Goal: Task Accomplishment & Management: Use online tool/utility

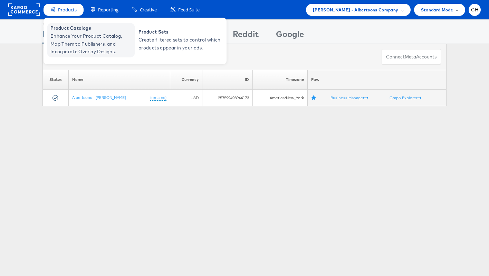
click at [80, 38] on span "Enhance Your Product Catalog, Map Them to Publishers, and Incorporate Overlay D…" at bounding box center [91, 43] width 83 height 23
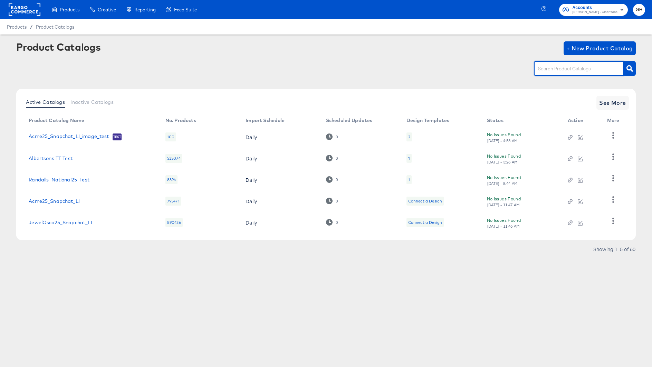
click at [556, 73] on input "text" at bounding box center [574, 69] width 74 height 8
type input "albertsons"
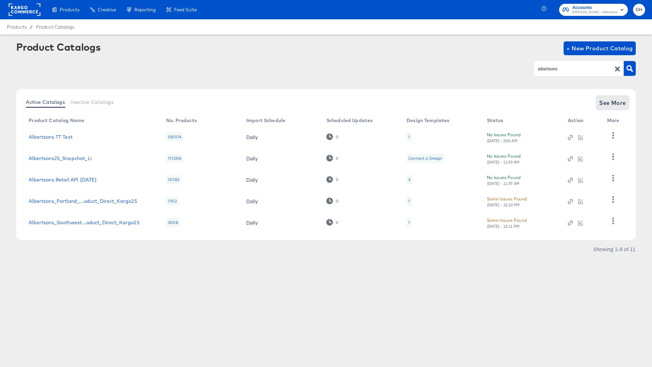
click at [618, 101] on span "See More" at bounding box center [612, 103] width 27 height 10
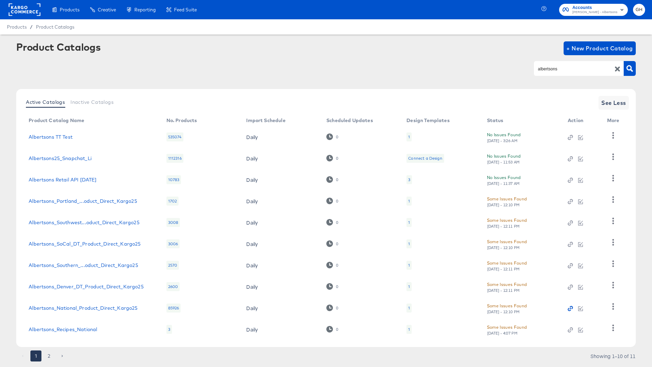
click at [568, 308] on icon "button" at bounding box center [570, 308] width 5 height 5
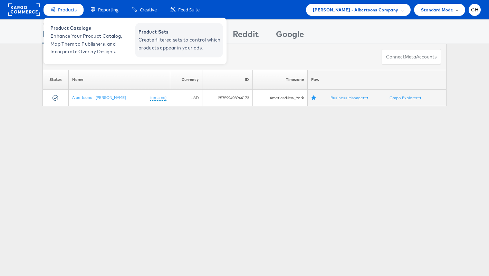
click at [163, 31] on span "Product Sets" at bounding box center [179, 32] width 83 height 8
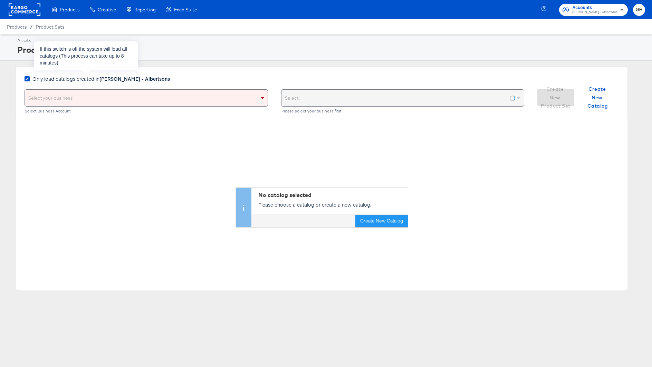
click at [105, 78] on strong "Merkle - Albertsons" at bounding box center [134, 78] width 70 height 7
click at [0, 0] on input "Only load catalogs created in Merkle - Albertsons" at bounding box center [0, 0] width 0 height 0
click at [105, 96] on div "Select your business" at bounding box center [146, 98] width 243 height 17
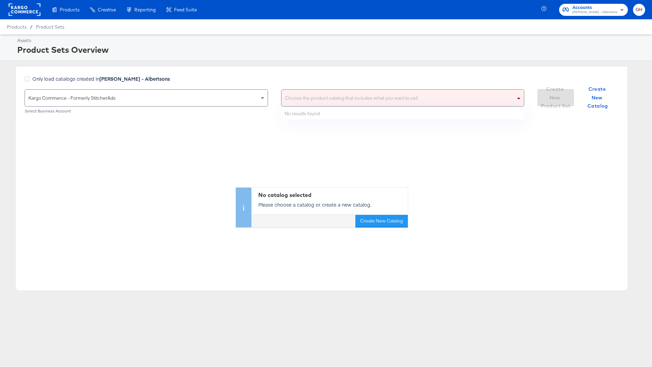
click at [283, 99] on div "Choose the product catalog that includes what you want to sell" at bounding box center [402, 98] width 243 height 17
type input "safeway"
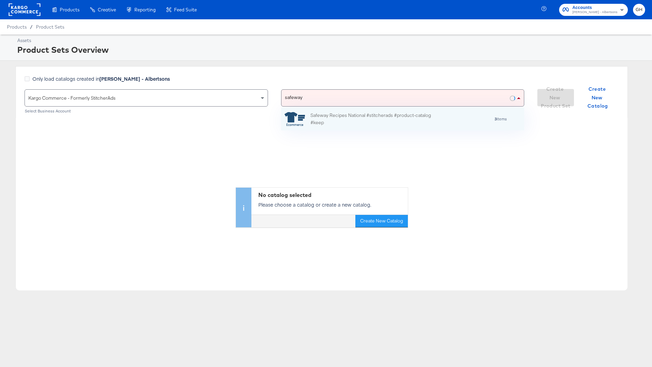
scroll to position [23, 243]
click at [307, 70] on div "Only load catalogs created in Merkle - Albertsons Kargo Commerce - Formerly Sti…" at bounding box center [322, 92] width 612 height 52
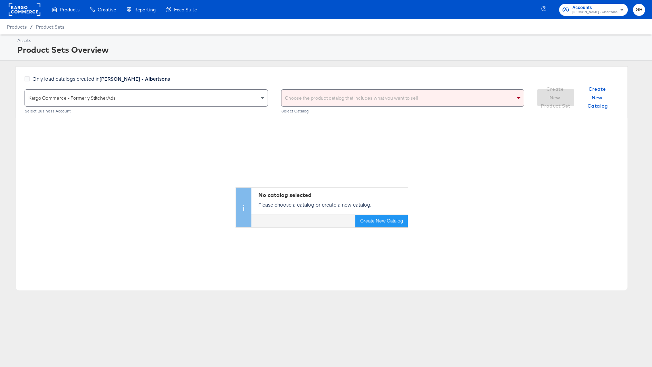
click at [312, 96] on div "Choose the product catalog that includes what you want to sell" at bounding box center [402, 98] width 243 height 17
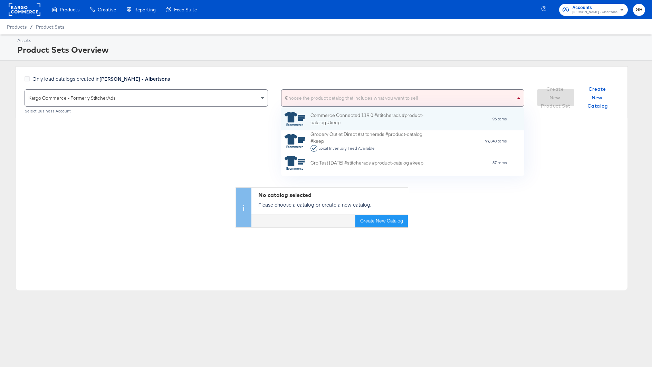
scroll to position [68, 243]
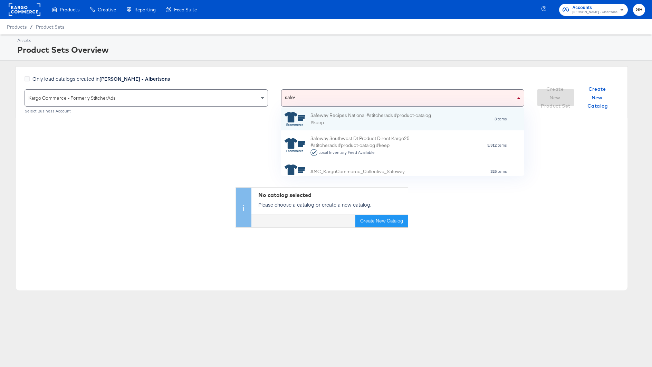
type input "safeway"
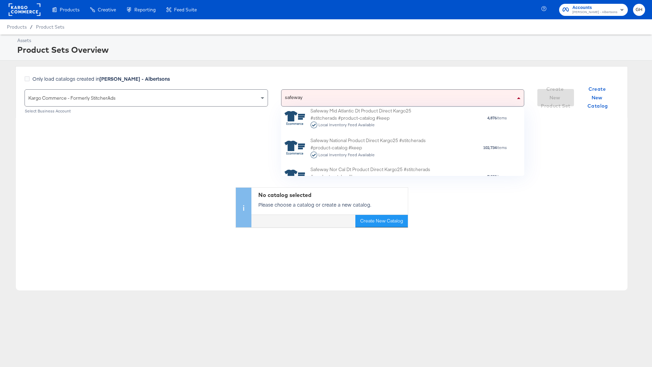
scroll to position [133, 0]
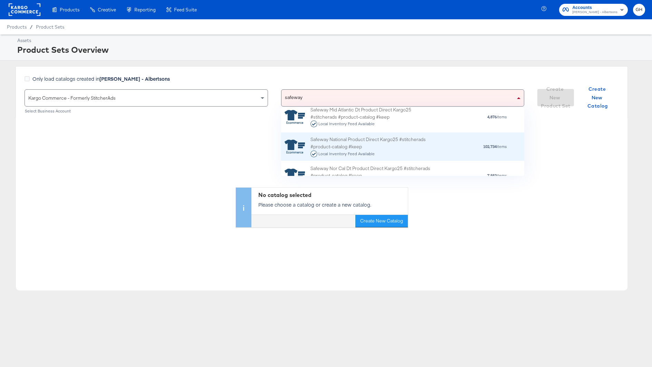
click at [358, 143] on div "Safeway National Product Direct Kargo25 #stitcherads #product-catalog #keep Loc…" at bounding box center [370, 146] width 121 height 21
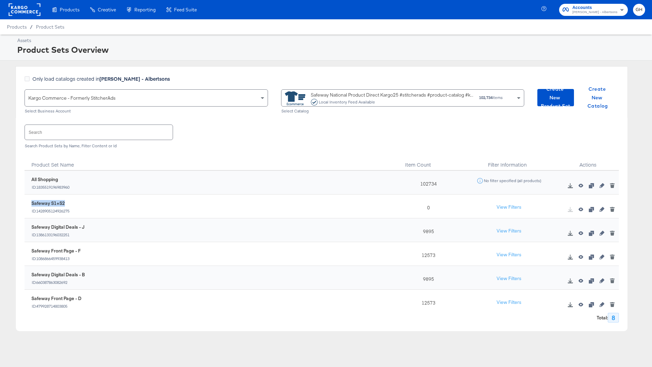
drag, startPoint x: 31, startPoint y: 202, endPoint x: 89, endPoint y: 202, distance: 58.4
click at [89, 202] on div "Safeway S1+S2 ID: 1428905124926275" at bounding box center [212, 207] width 368 height 21
click at [599, 210] on icon "button" at bounding box center [601, 209] width 5 height 5
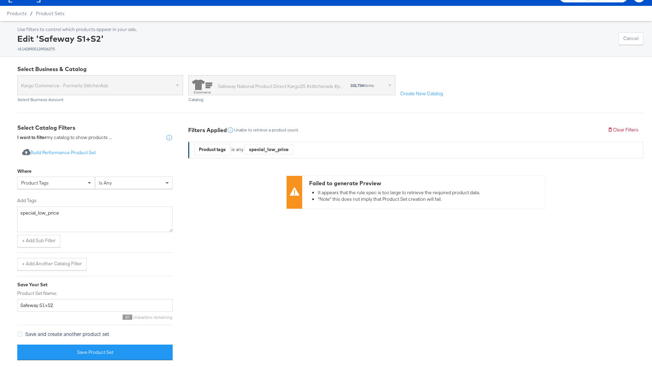
scroll to position [13, 0]
click at [50, 181] on div "product tags" at bounding box center [56, 183] width 77 height 12
type input "custom"
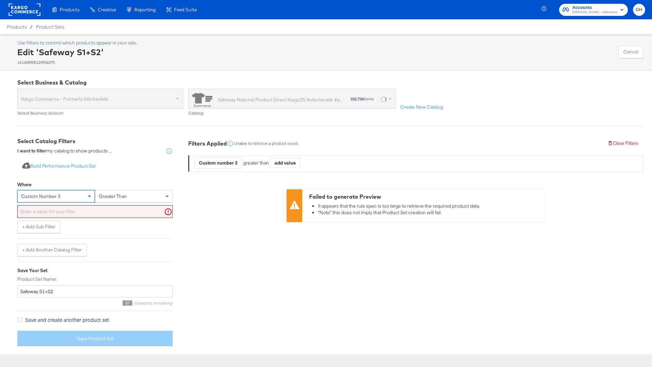
click at [113, 195] on span "greater than" at bounding box center [113, 196] width 28 height 6
click at [119, 182] on div "Where" at bounding box center [94, 186] width 155 height 9
click at [85, 197] on div "custom number 3" at bounding box center [56, 197] width 77 height 12
type input "label"
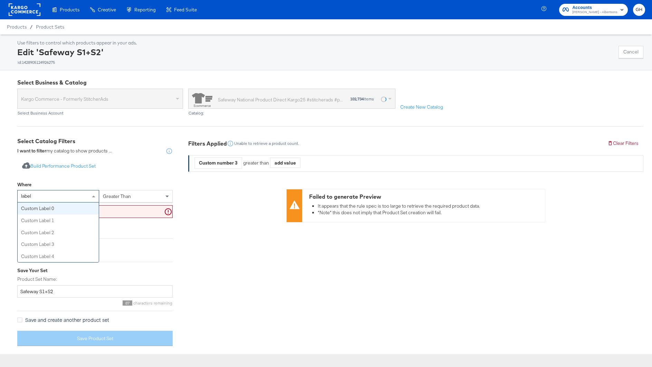
scroll to position [0, 0]
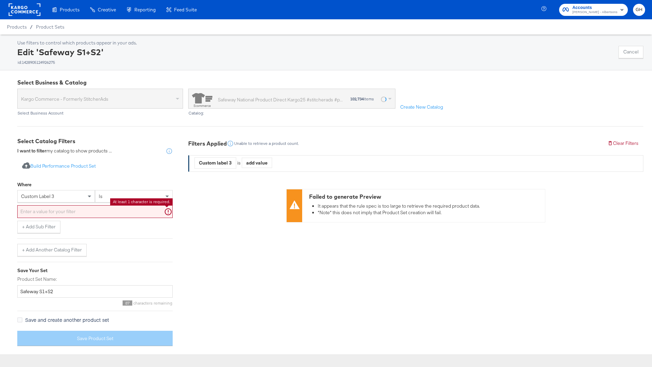
click at [56, 209] on input "text" at bounding box center [94, 211] width 155 height 13
click at [106, 192] on div "is" at bounding box center [133, 197] width 77 height 12
click at [96, 206] on input "text" at bounding box center [94, 211] width 155 height 13
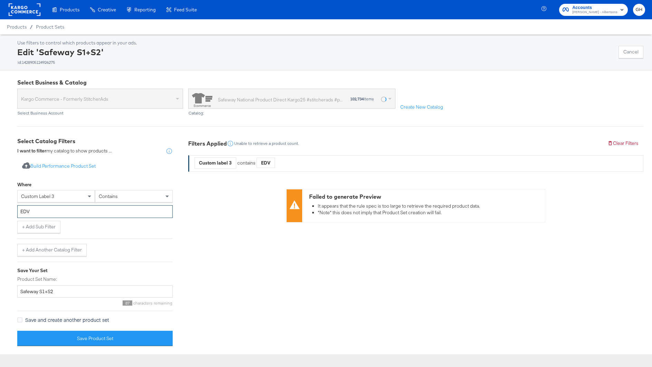
type input "EDV"
click at [143, 160] on div "Import product data from Google Analytics to generate product set Build Perform…" at bounding box center [94, 166] width 155 height 13
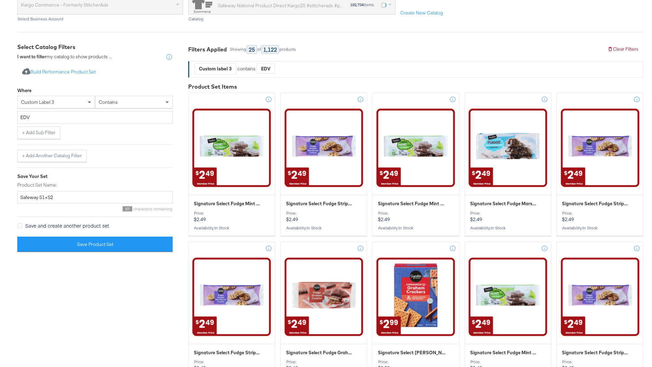
scroll to position [89, 0]
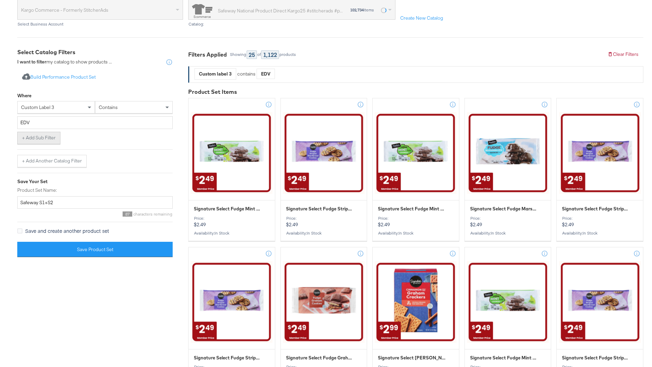
click at [27, 139] on button "+ Add Sub Filter" at bounding box center [38, 138] width 43 height 12
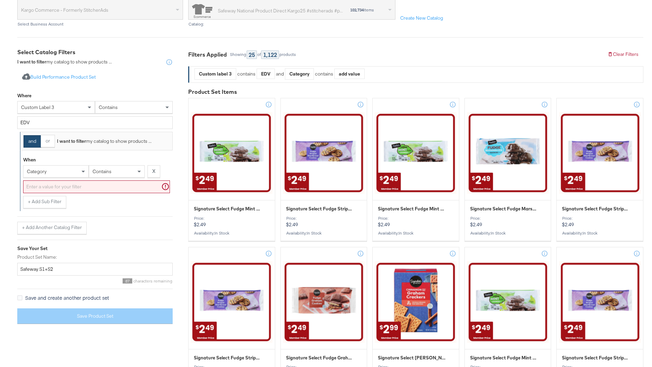
click at [49, 173] on div "category" at bounding box center [55, 172] width 65 height 12
type input "tag"
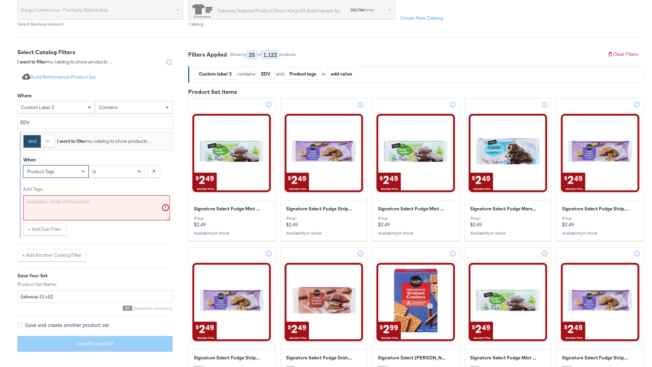
click at [69, 200] on textarea "Add Tags" at bounding box center [96, 208] width 147 height 26
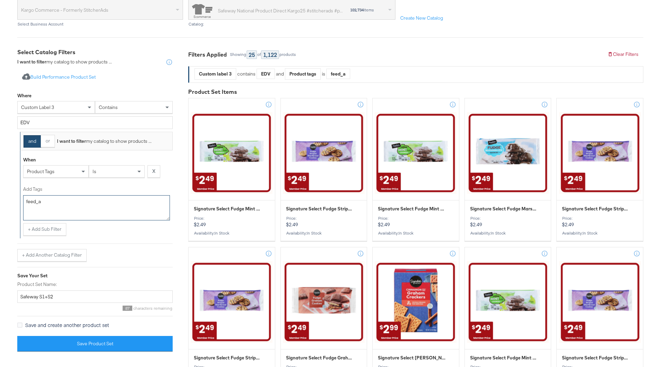
type textarea "feed_a"
click at [127, 235] on div "When product tags is X Add Tags feed_a + Add Sub Filter" at bounding box center [96, 195] width 153 height 88
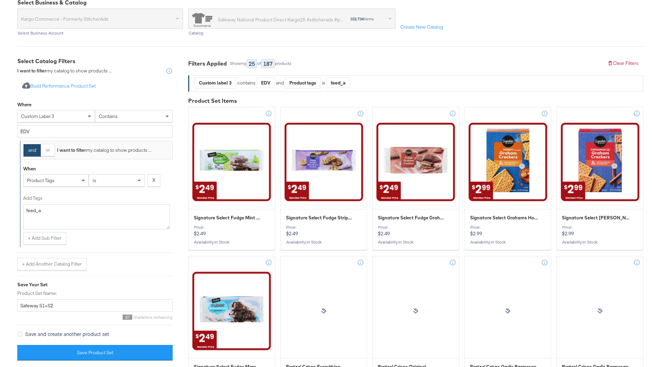
scroll to position [89, 0]
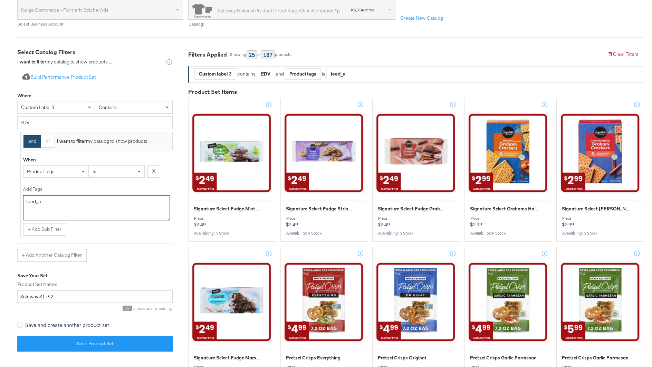
drag, startPoint x: 69, startPoint y: 197, endPoint x: 29, endPoint y: 190, distance: 41.0
click at [29, 190] on div "Add Tags feed_a" at bounding box center [96, 203] width 147 height 35
click at [47, 227] on button "+ Add Sub Filter" at bounding box center [44, 229] width 43 height 12
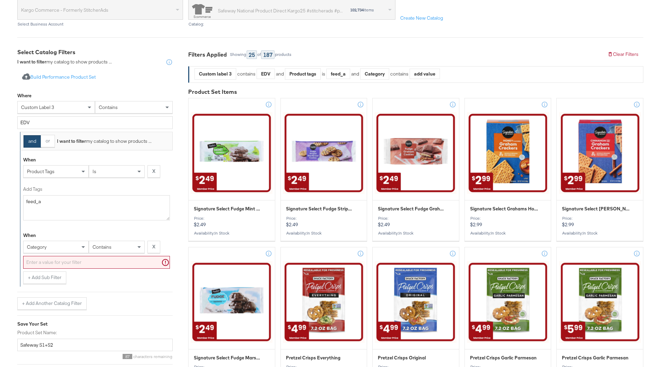
click at [36, 242] on div "category" at bounding box center [55, 247] width 65 height 12
type input "pric"
click at [113, 248] on div "is" at bounding box center [116, 247] width 55 height 12
click at [94, 264] on input "0.00" at bounding box center [96, 262] width 147 height 13
click at [94, 263] on input "0.00" at bounding box center [96, 262] width 147 height 13
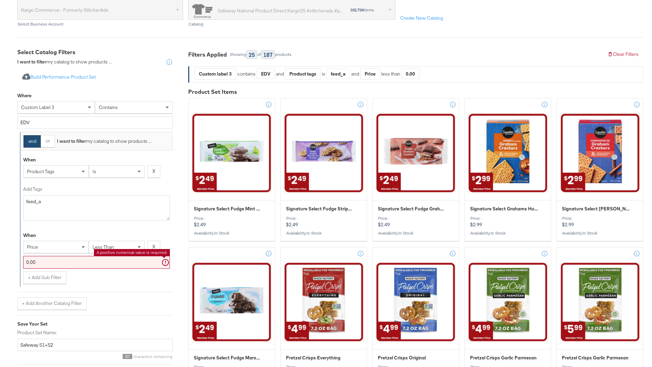
click at [94, 263] on input "0.00" at bounding box center [96, 262] width 147 height 13
type input "10.00"
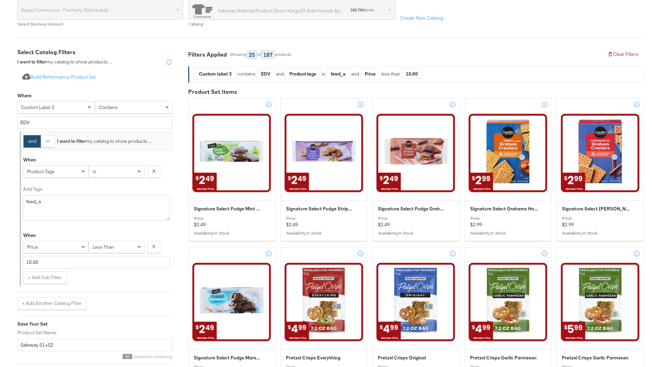
click at [116, 292] on div at bounding box center [94, 292] width 155 height 0
drag, startPoint x: 269, startPoint y: 57, endPoint x: 278, endPoint y: 57, distance: 9.0
click at [274, 57] on div "164" at bounding box center [267, 54] width 13 height 9
click at [152, 173] on button "X" at bounding box center [153, 171] width 13 height 12
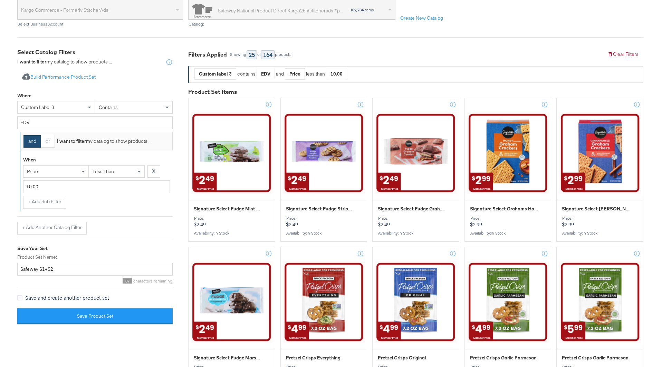
click at [155, 227] on div "+ Add Another Catalog Filter" at bounding box center [94, 225] width 155 height 18
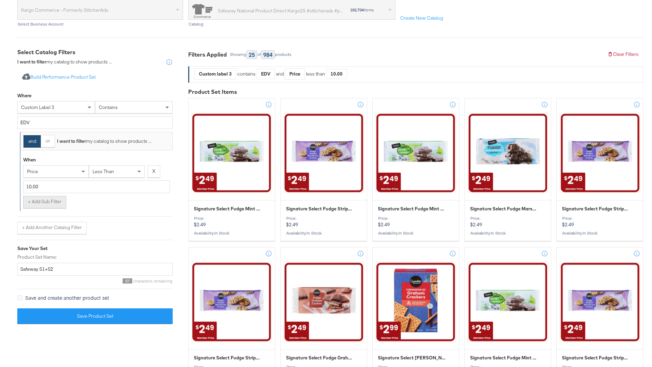
click at [49, 198] on button "+ Add Sub Filter" at bounding box center [44, 202] width 43 height 12
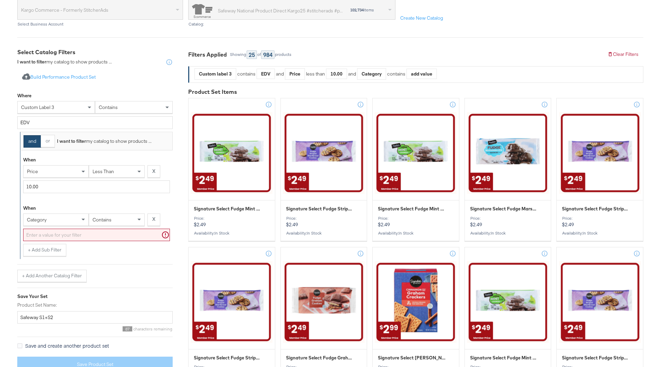
click at [41, 219] on span "category" at bounding box center [37, 220] width 20 height 6
type input "label"
click at [49, 221] on span "custom label 3" at bounding box center [43, 220] width 33 height 6
type input "tag"
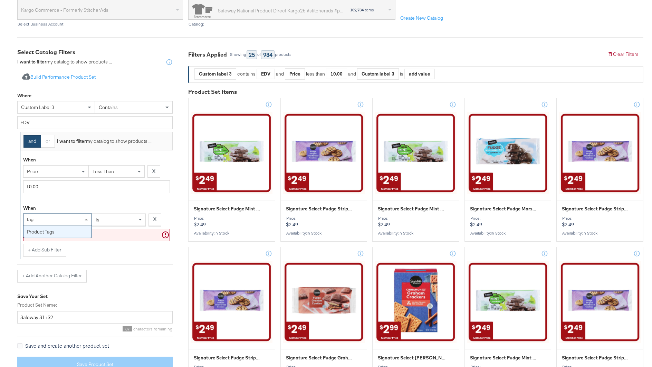
scroll to position [0, 0]
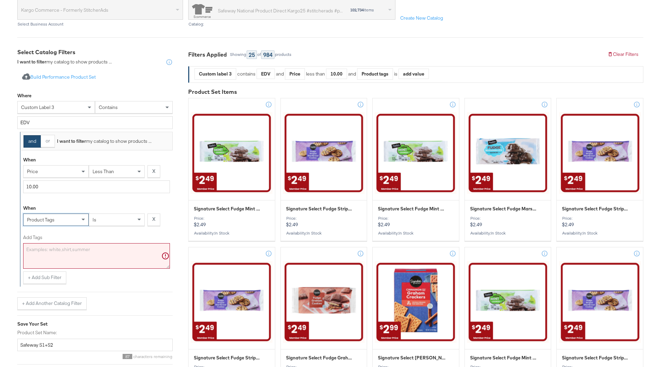
click at [51, 250] on textarea "Add Tags" at bounding box center [96, 256] width 147 height 26
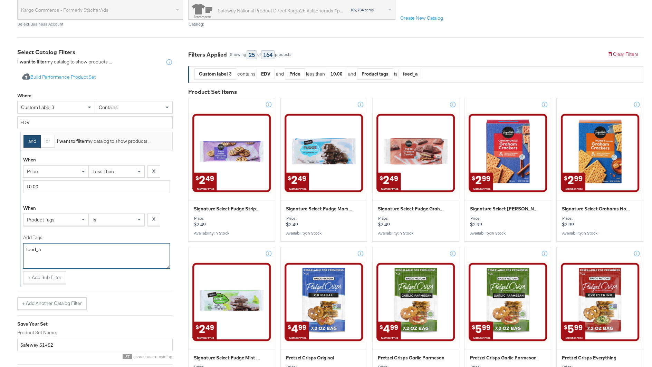
type textarea "feed_a"
click at [132, 285] on div "When product tags is X Add Tags feed_a + Add Sub Filter" at bounding box center [96, 243] width 153 height 88
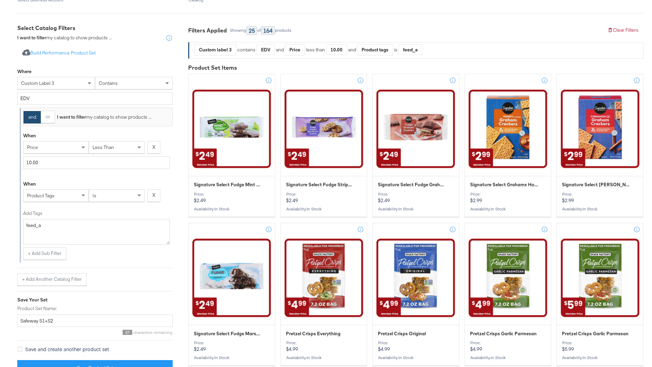
scroll to position [174, 0]
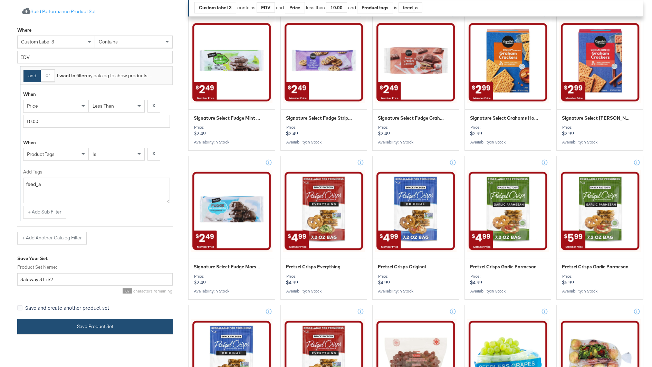
click at [80, 321] on button "Save Product Set" at bounding box center [94, 327] width 155 height 16
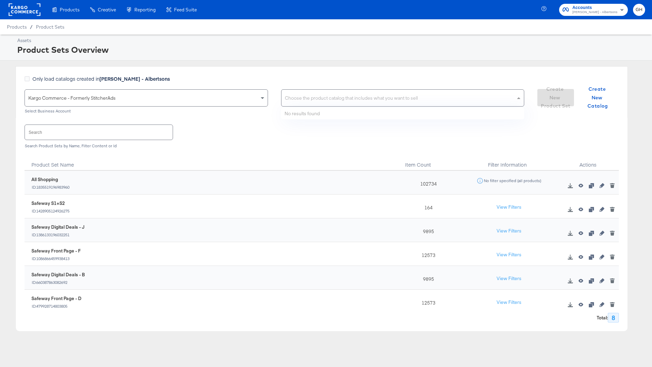
click at [326, 91] on div "Choose the product catalog that includes what you want to sell" at bounding box center [402, 98] width 243 height 17
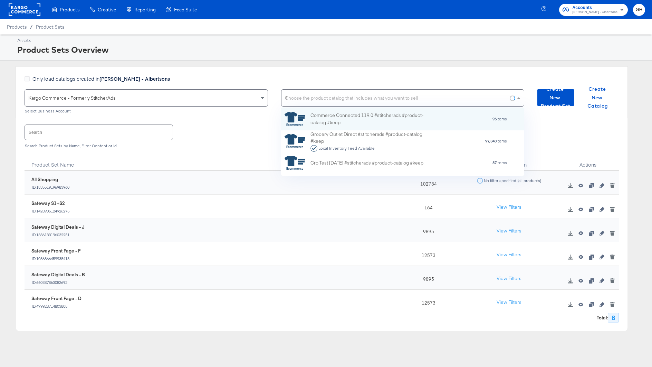
scroll to position [68, 243]
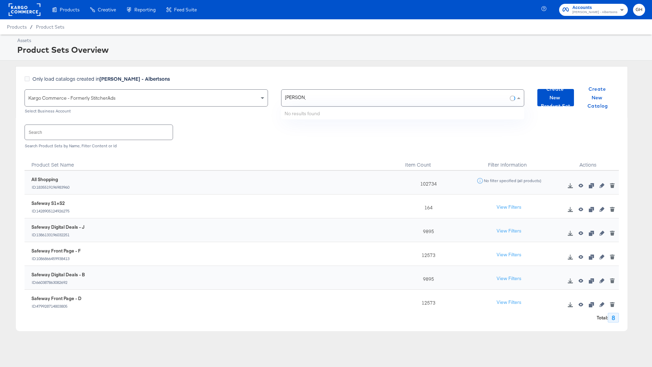
type input "albertsons"
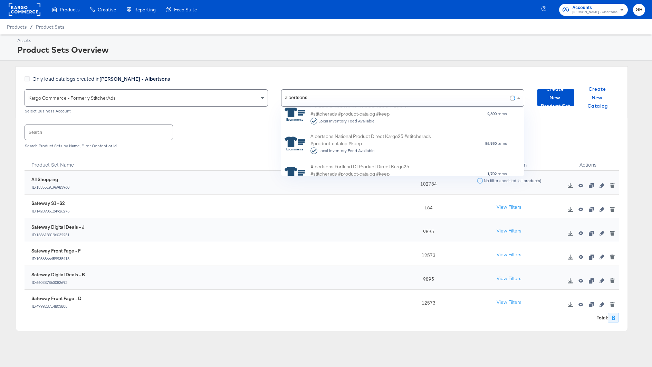
scroll to position [59, 0]
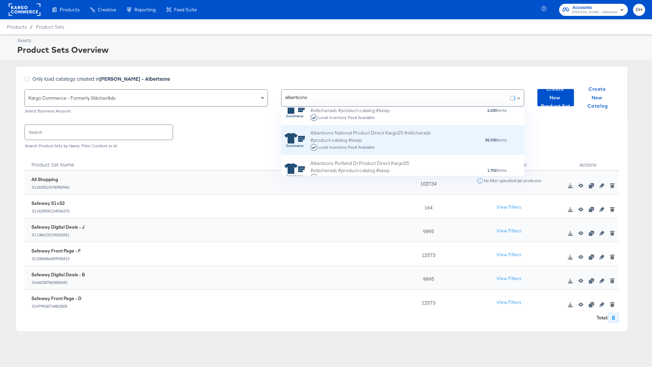
click at [363, 136] on div "Albertsons National Product Direct Kargo25 #stitcherads #product-catalog #keep …" at bounding box center [370, 139] width 121 height 21
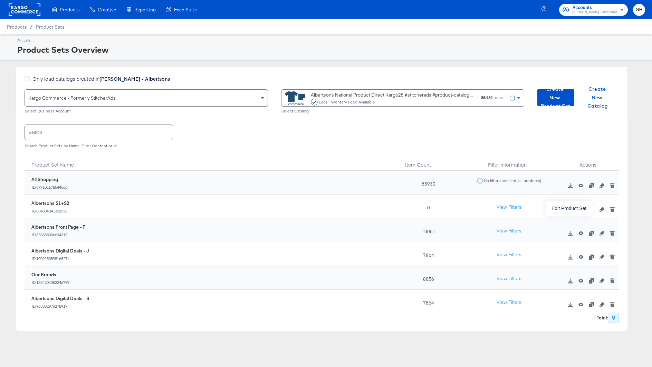
click at [605, 209] on button "button" at bounding box center [602, 209] width 10 height 5
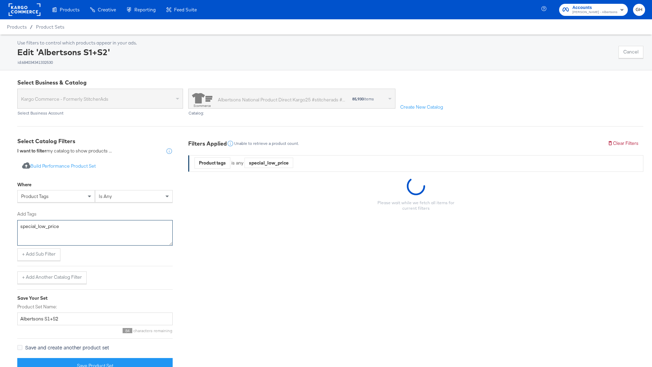
click at [59, 231] on textarea "special_low_price" at bounding box center [94, 233] width 155 height 26
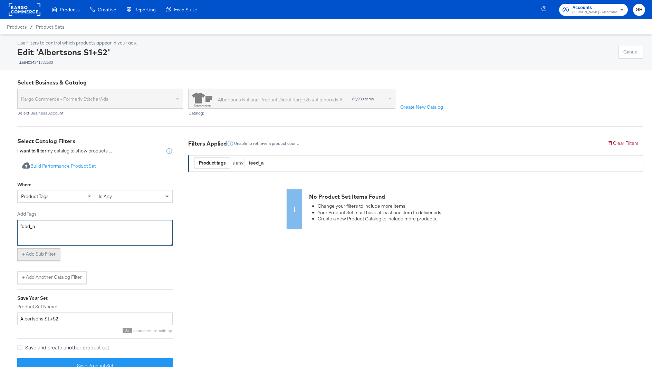
type textarea "feed_a"
click at [44, 255] on button "+ Add Sub Filter" at bounding box center [38, 255] width 43 height 12
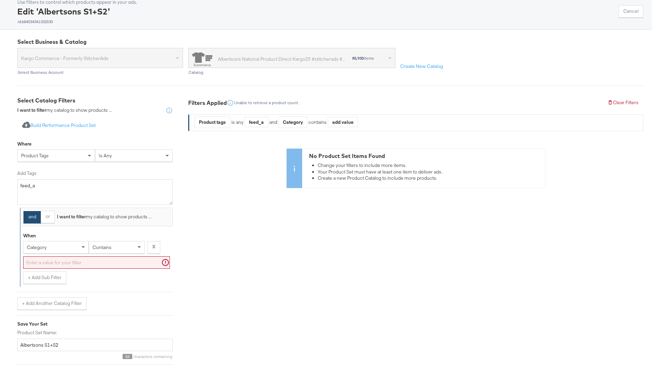
scroll to position [42, 0]
click at [40, 248] on span "category" at bounding box center [37, 246] width 20 height 6
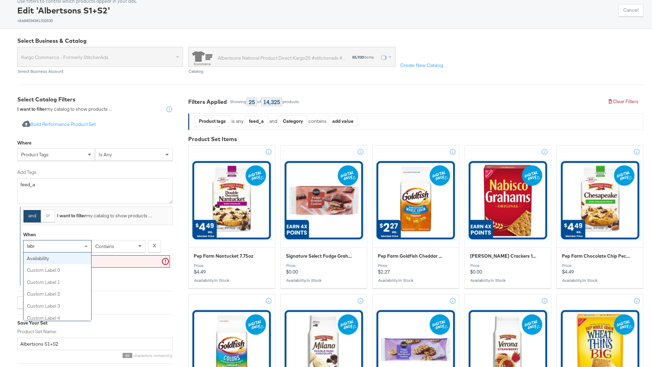
type input "label"
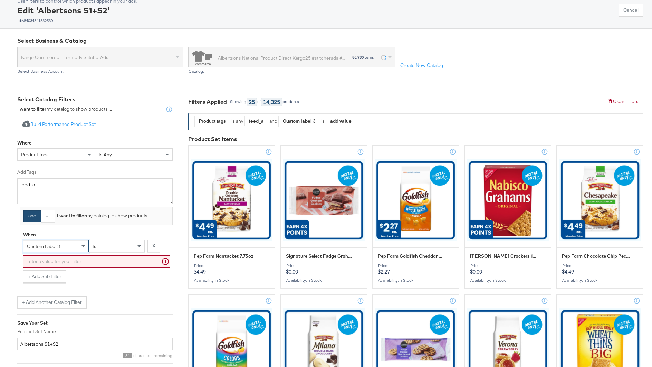
click at [115, 244] on div "is" at bounding box center [116, 247] width 55 height 12
click at [110, 260] on input "text" at bounding box center [96, 261] width 147 height 13
type input "D"
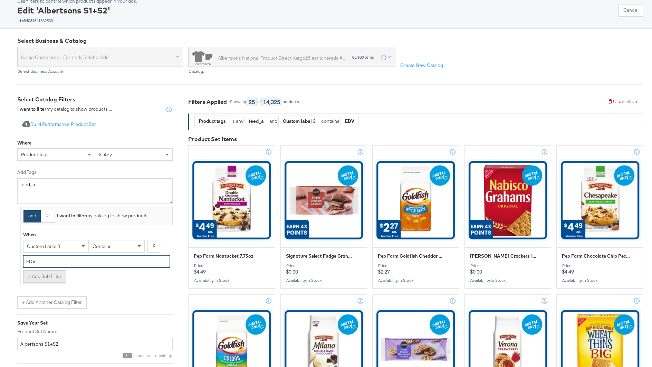
type input "EDV"
click at [55, 278] on button "+ Add Sub Filter" at bounding box center [44, 277] width 43 height 12
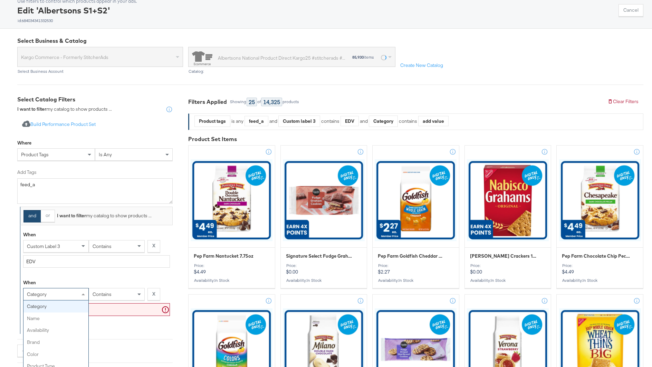
scroll to position [43, 0]
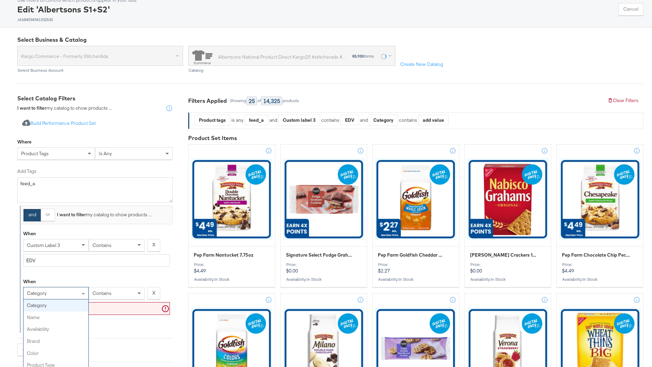
click at [55, 295] on div "category" at bounding box center [55, 294] width 65 height 12
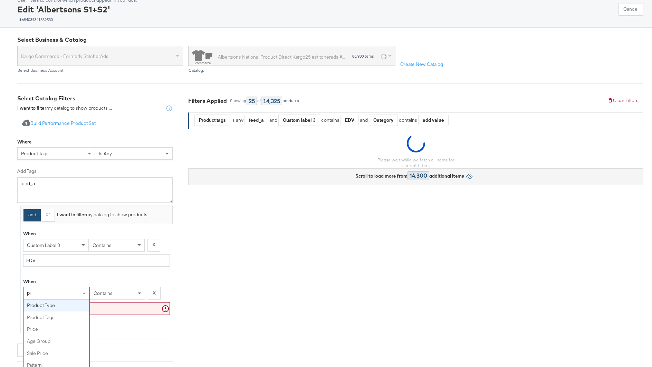
type input "pri"
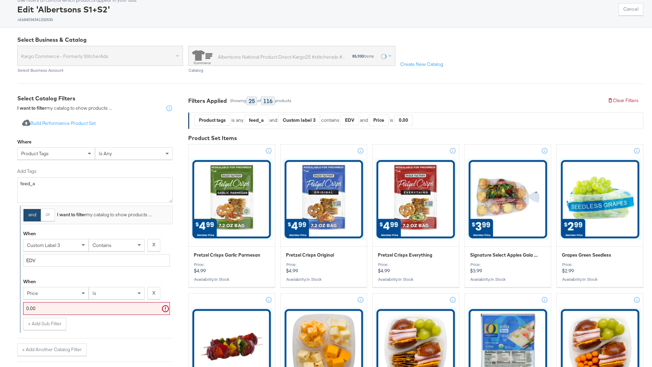
click at [125, 282] on div "When" at bounding box center [96, 283] width 147 height 9
click at [122, 292] on div "is" at bounding box center [116, 294] width 55 height 12
type input "le"
click at [118, 309] on input "0.00" at bounding box center [96, 308] width 147 height 13
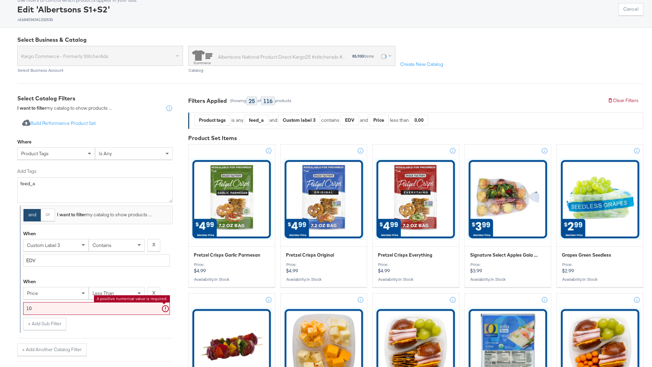
type input "10.00"
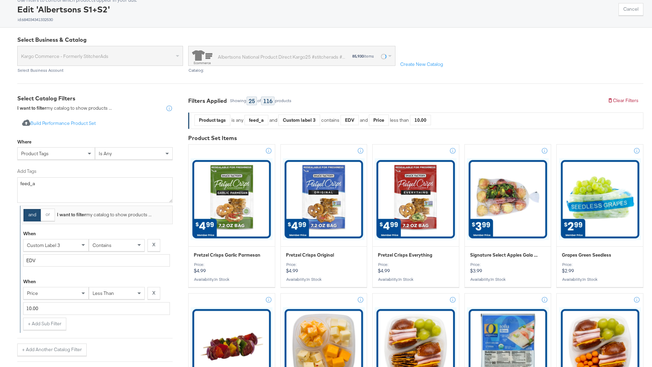
click at [125, 335] on div "When price less than X 10.00 + Add Sub Filter + Add Another Catalog Filter" at bounding box center [94, 314] width 155 height 84
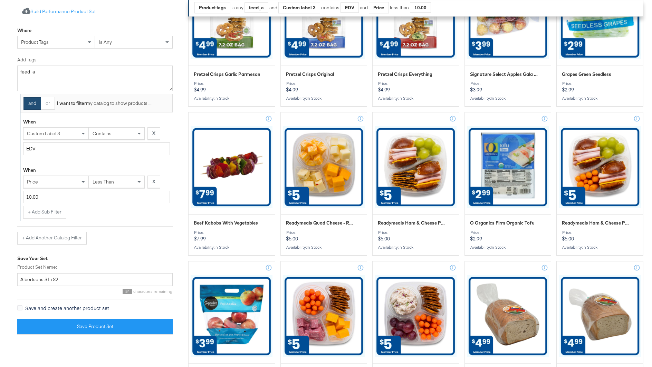
scroll to position [223, 0]
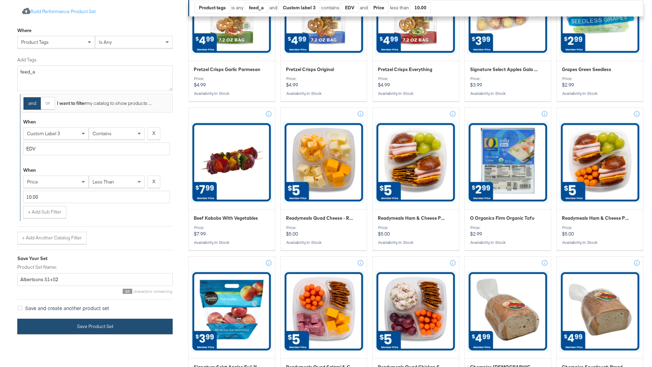
click at [116, 330] on button "Save Product Set" at bounding box center [94, 327] width 155 height 16
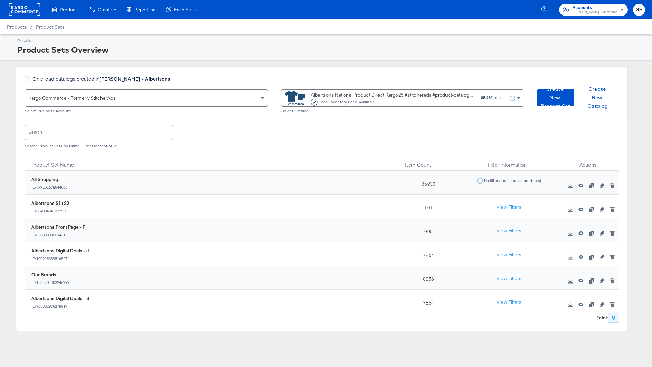
click at [370, 92] on div "Albertsons National Product Direct Kargo25 #stitcherads #product-catalog #keep …" at bounding box center [393, 98] width 165 height 14
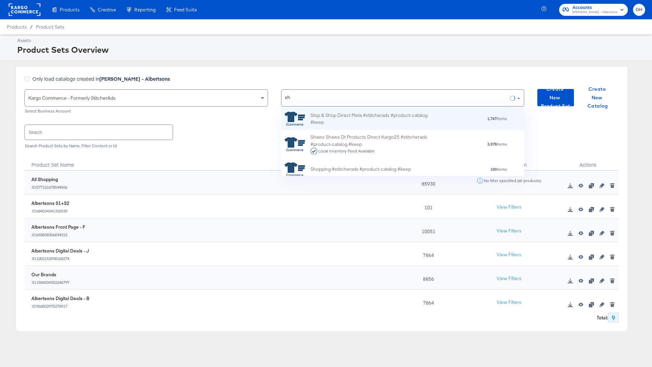
scroll to position [0, 0]
type input "shaw"
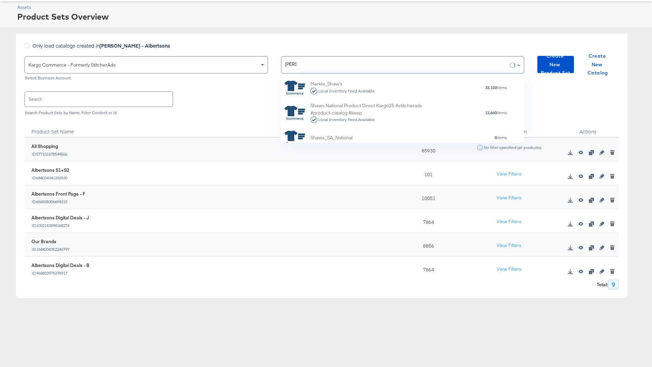
scroll to position [51, 0]
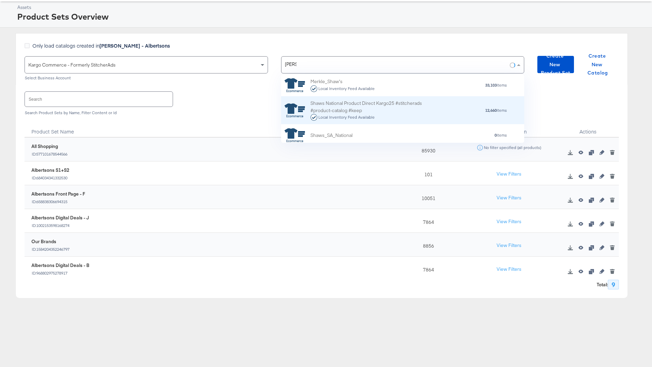
click at [334, 107] on div "Shaws National Product Direct Kargo25 #stitcherads #product-catalog #keep Local…" at bounding box center [370, 110] width 121 height 21
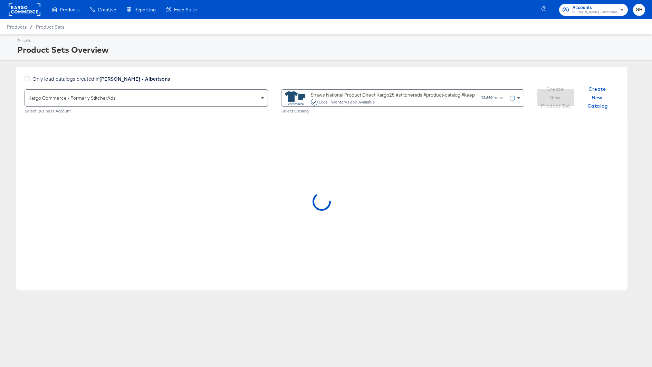
scroll to position [0, 0]
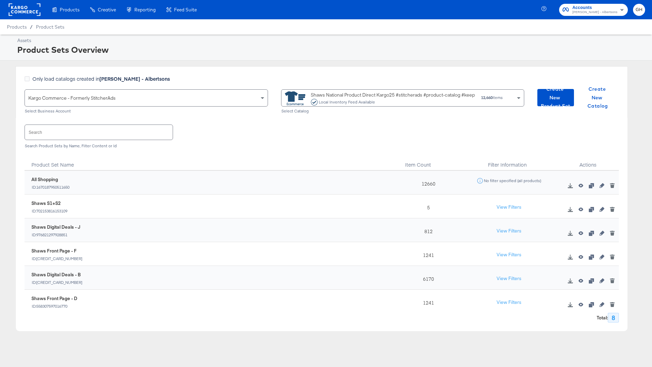
click at [601, 213] on div at bounding box center [589, 207] width 58 height 21
click at [601, 210] on icon "button" at bounding box center [601, 209] width 5 height 5
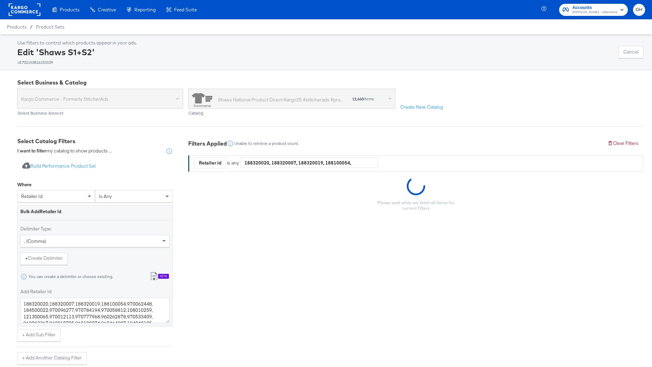
click at [62, 196] on div "retailer id" at bounding box center [56, 197] width 77 height 12
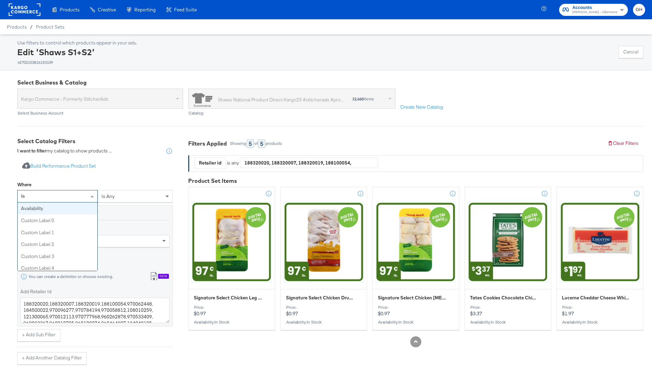
type input "l"
type input "label"
type input "cus"
type input "ta"
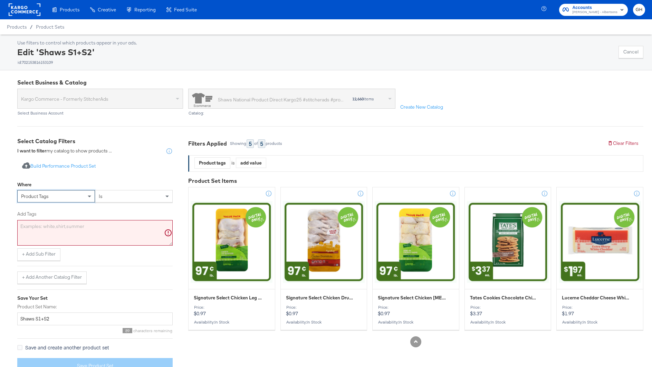
click at [84, 237] on textarea "Add Tags" at bounding box center [94, 233] width 155 height 26
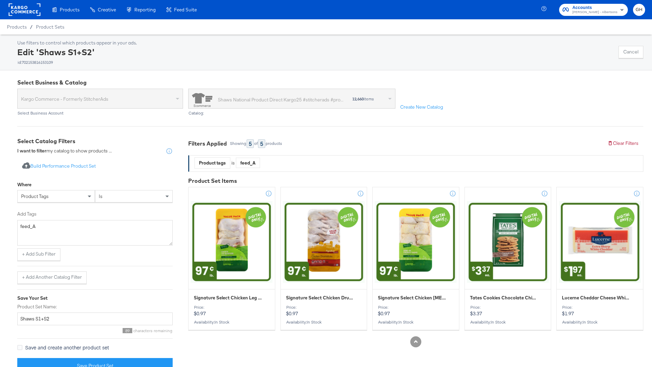
click at [118, 198] on div "is" at bounding box center [133, 197] width 77 height 12
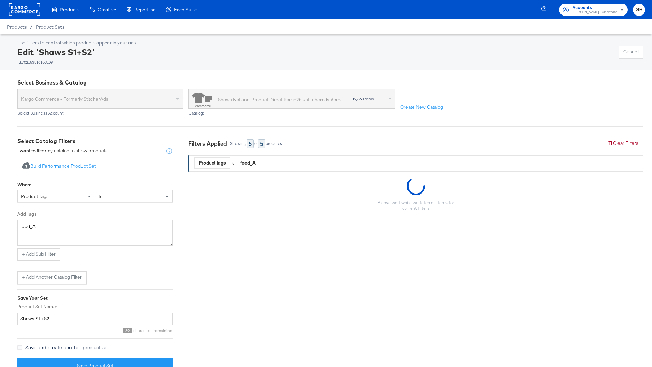
click at [96, 174] on div "Import product data from Google Analytics to generate product set Build Perform…" at bounding box center [94, 265] width 155 height 220
click at [62, 224] on textarea "feed_A" at bounding box center [94, 233] width 155 height 26
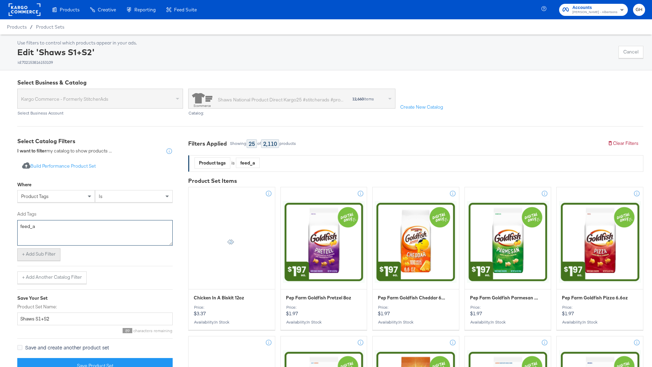
type textarea "feed_a"
click at [40, 253] on button "+ Add Sub Filter" at bounding box center [38, 255] width 43 height 12
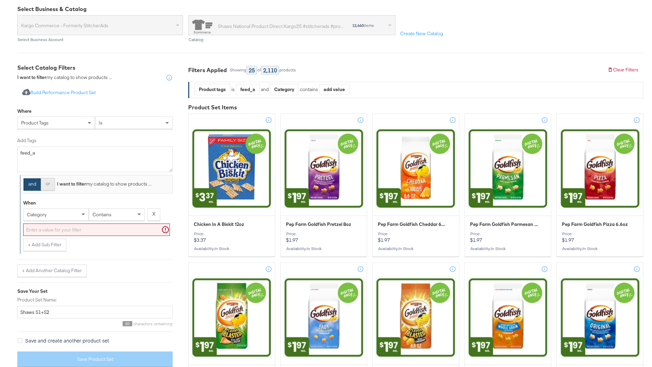
scroll to position [75, 0]
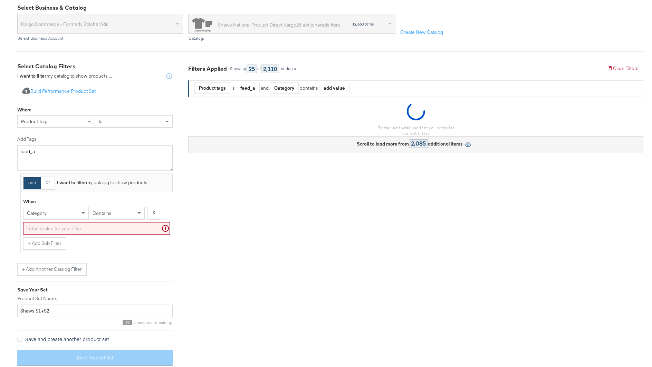
click at [39, 222] on input "text" at bounding box center [96, 228] width 147 height 13
click at [40, 210] on span "category" at bounding box center [37, 213] width 20 height 6
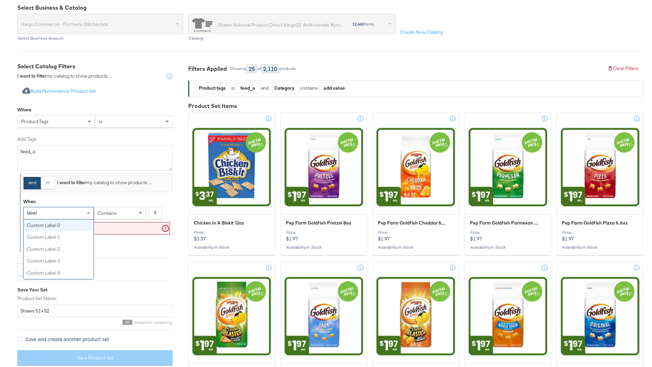
type input "label 3"
click at [96, 224] on input "text" at bounding box center [96, 228] width 147 height 13
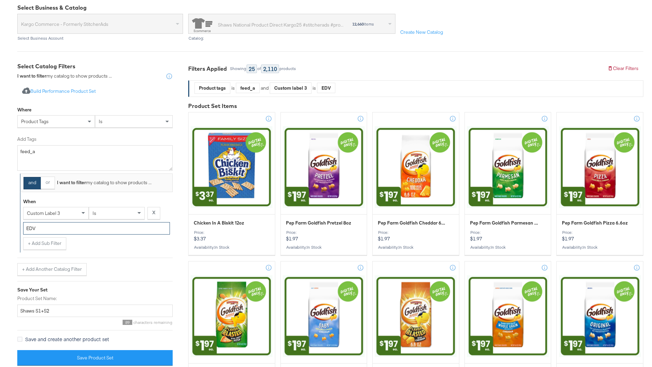
type input "EDV"
click at [125, 212] on div "is" at bounding box center [116, 214] width 55 height 12
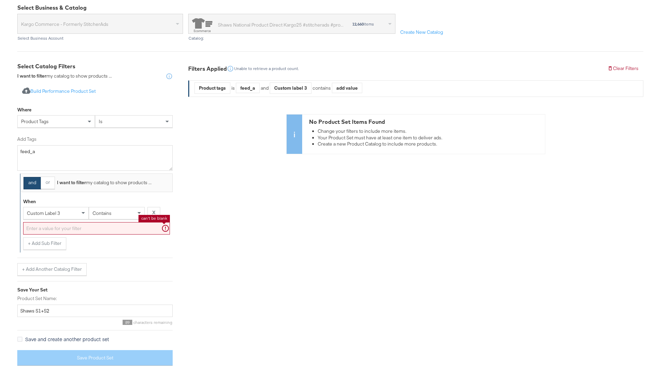
click at [67, 230] on input "text" at bounding box center [96, 228] width 147 height 13
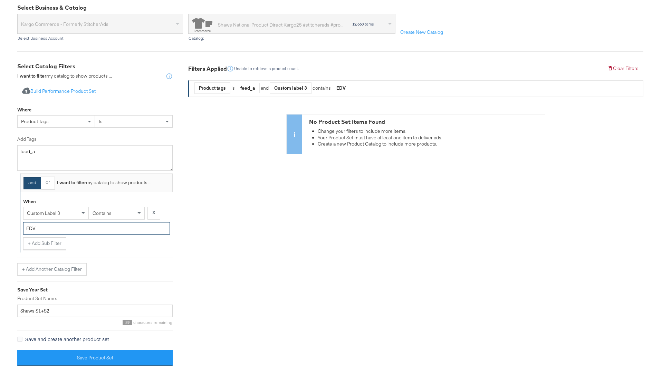
type input "EDV"
click at [43, 249] on div "When custom label 3 contains X EDV + Add Sub Filter" at bounding box center [96, 222] width 153 height 61
click at [43, 246] on button "+ Add Sub Filter" at bounding box center [44, 244] width 43 height 12
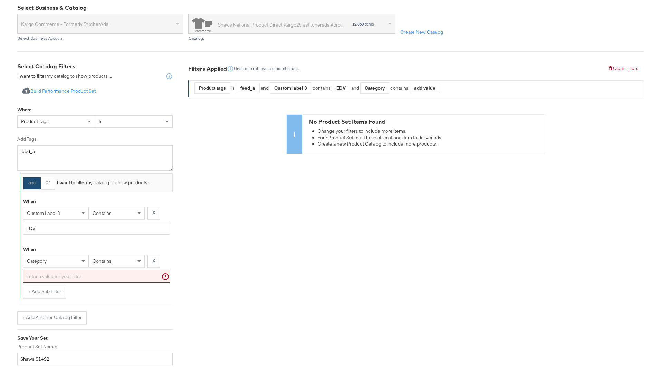
click at [44, 261] on span "category" at bounding box center [37, 261] width 20 height 6
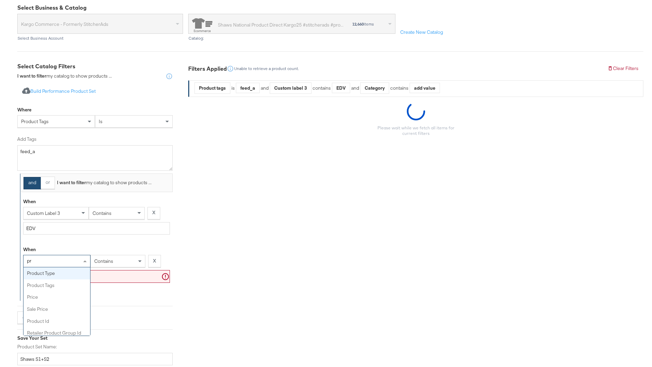
type input "pri"
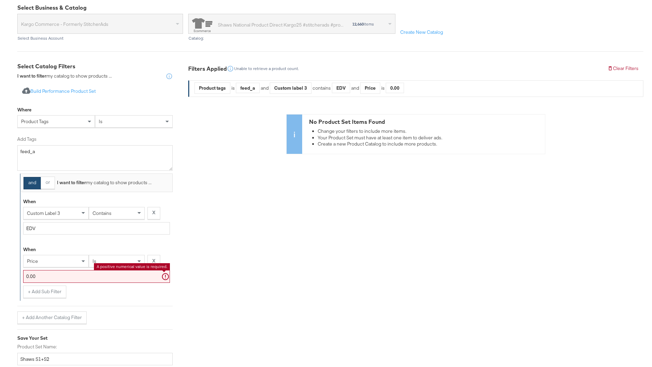
click at [101, 249] on div "When" at bounding box center [96, 251] width 147 height 9
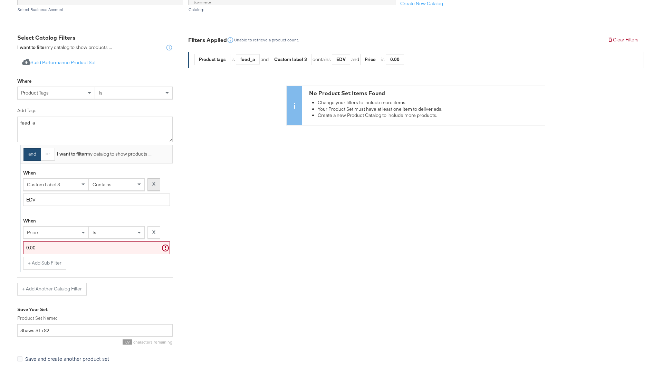
click at [153, 181] on strong "X" at bounding box center [153, 184] width 3 height 7
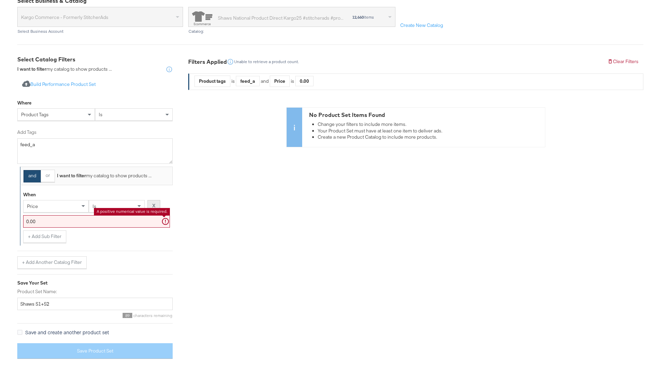
scroll to position [80, 0]
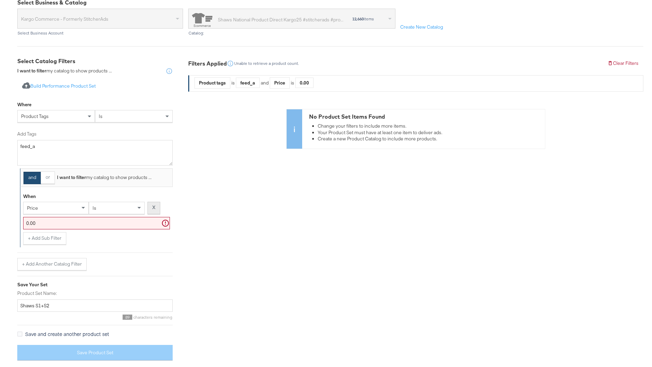
click at [153, 205] on strong "X" at bounding box center [153, 207] width 3 height 7
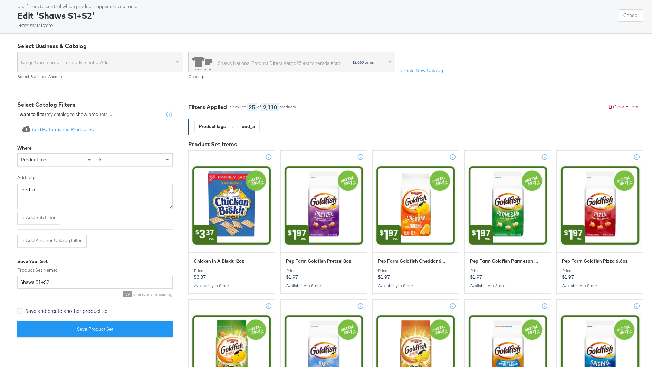
scroll to position [0, 0]
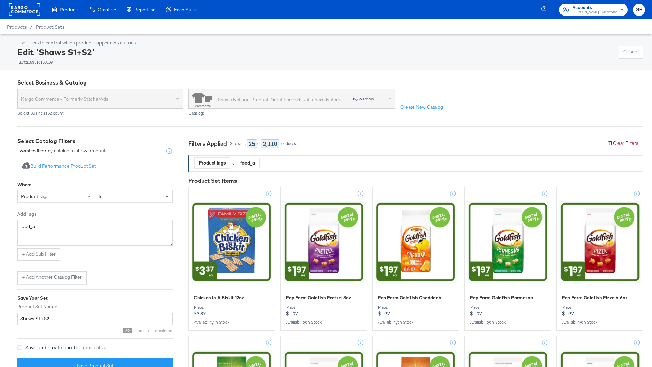
click at [257, 97] on div "Shaws National Product Direct Kargo25 #stitcherads #product-catalog #keep" at bounding box center [281, 99] width 127 height 7
click at [44, 24] on span "Product Sets" at bounding box center [50, 27] width 29 height 6
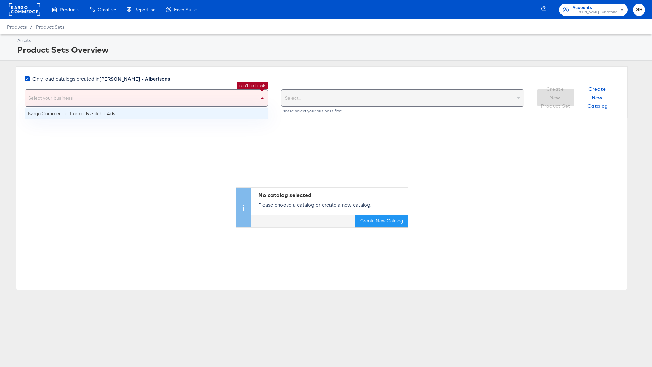
click at [136, 91] on div "Select your business" at bounding box center [146, 98] width 243 height 17
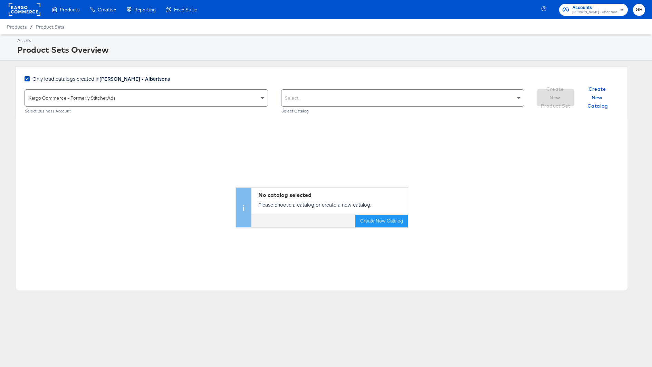
click at [127, 78] on strong "[PERSON_NAME] - Albertsons" at bounding box center [134, 78] width 70 height 7
click at [0, 0] on input "Only load catalogs created in Merkle - Albertsons" at bounding box center [0, 0] width 0 height 0
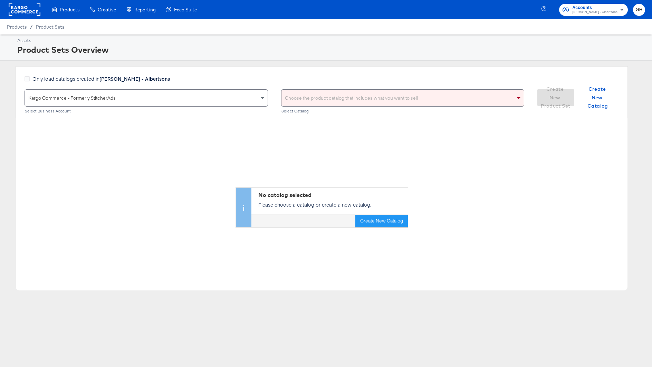
click at [306, 95] on div "Choose the product catalog that includes what you want to sell" at bounding box center [402, 98] width 243 height 17
type input "vons"
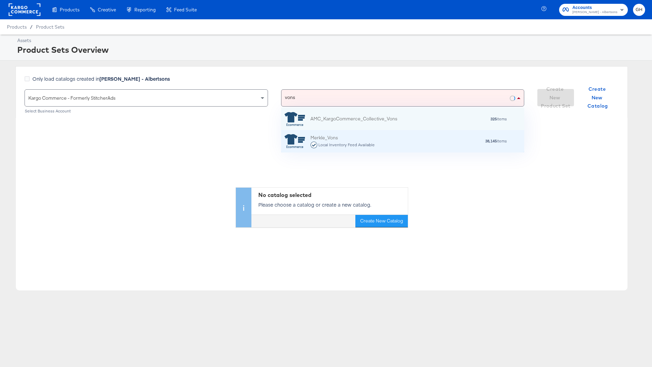
scroll to position [68, 243]
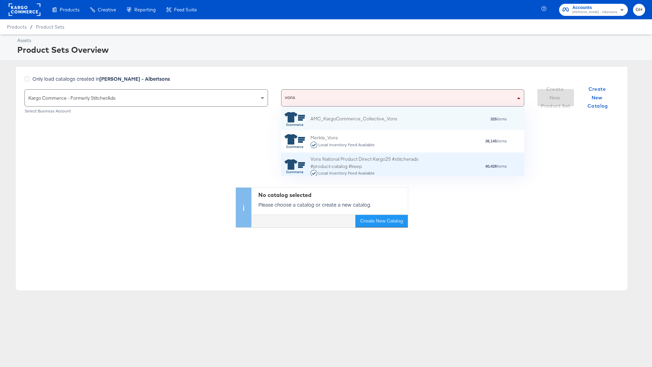
click at [369, 161] on div "Vons National Product Direct Kargo25 #stitcherads #product-catalog #keep Local …" at bounding box center [370, 166] width 121 height 21
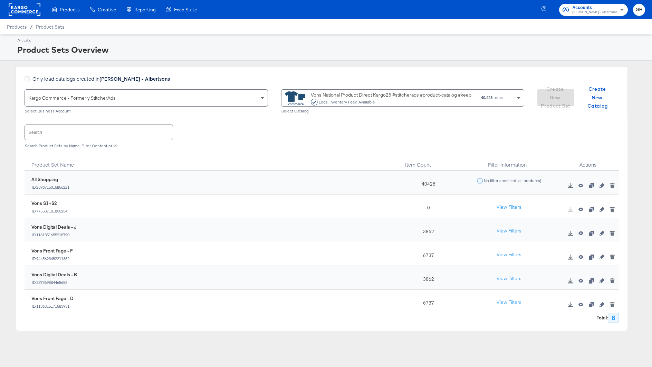
click at [601, 209] on icon "button" at bounding box center [601, 209] width 5 height 5
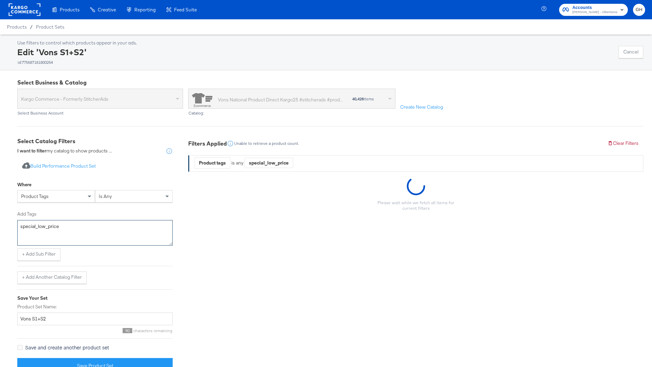
click at [70, 222] on textarea "special_low_price" at bounding box center [94, 233] width 155 height 26
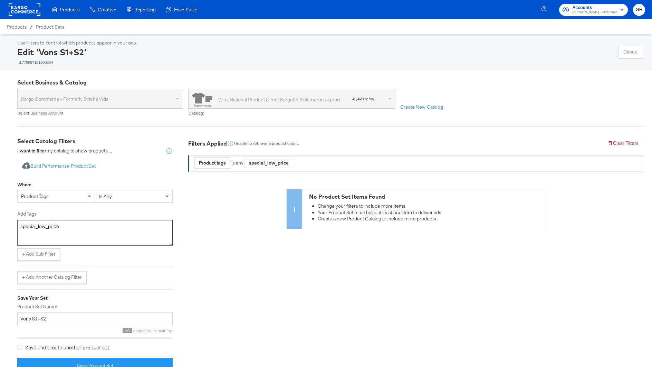
click at [70, 222] on textarea "special_low_price" at bounding box center [94, 233] width 155 height 26
type textarea "feed_a"
click at [40, 260] on button "+ Add Sub Filter" at bounding box center [38, 255] width 43 height 12
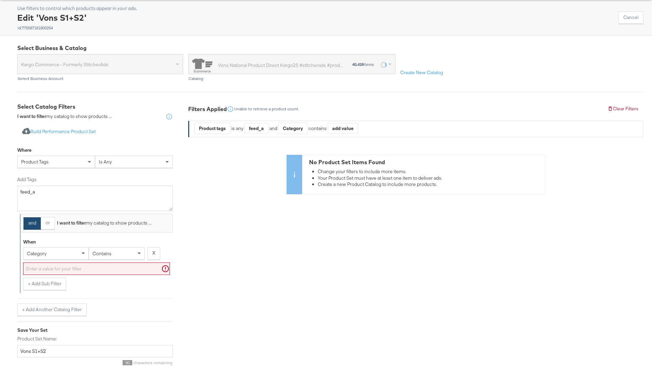
scroll to position [39, 0]
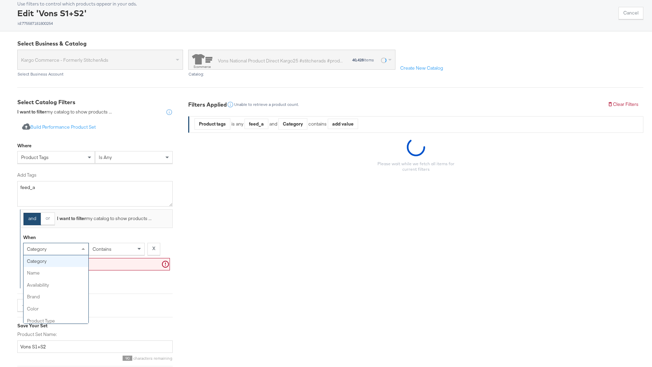
click at [61, 248] on div "category" at bounding box center [55, 249] width 65 height 12
type input "lab"
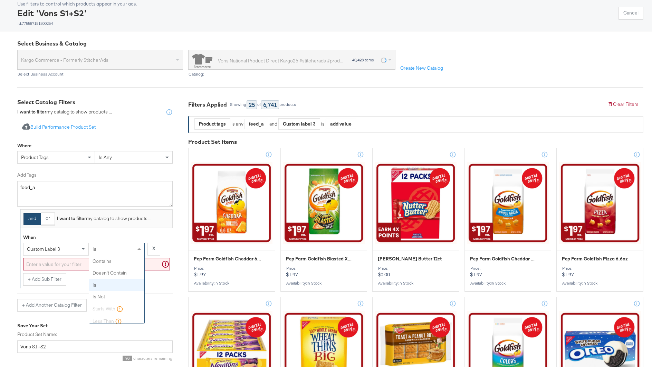
click at [102, 250] on div "is" at bounding box center [116, 249] width 55 height 12
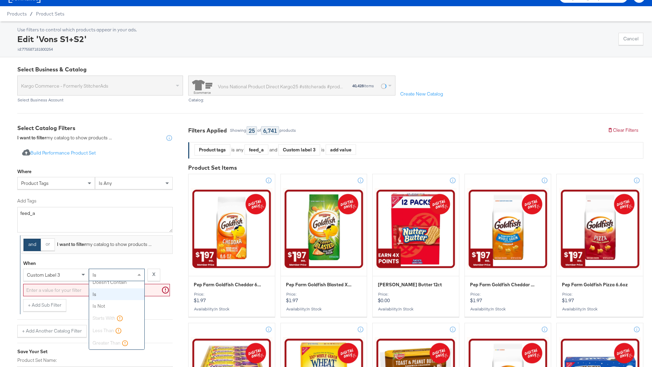
scroll to position [0, 0]
click at [103, 289] on input "text" at bounding box center [96, 290] width 147 height 13
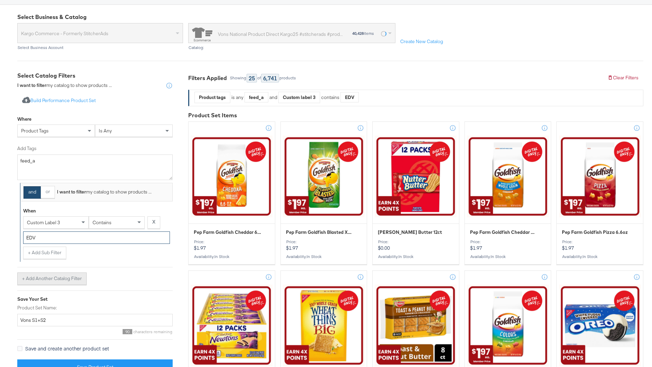
scroll to position [66, 0]
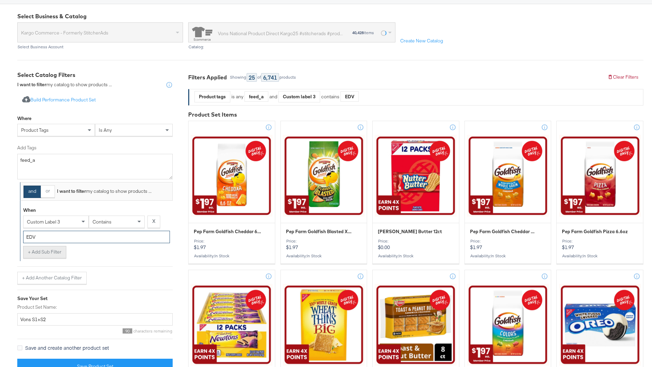
type input "EDV"
click at [44, 252] on button "+ Add Sub Filter" at bounding box center [44, 252] width 43 height 12
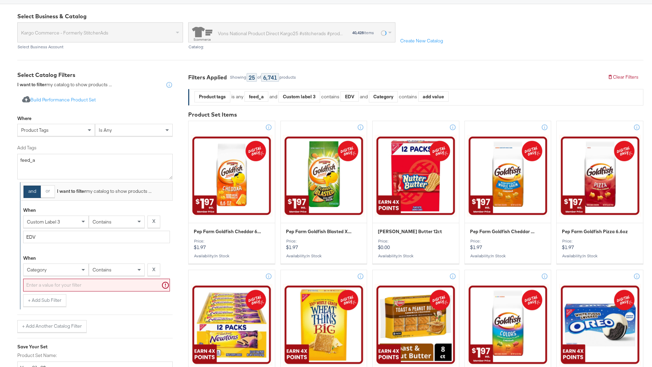
click at [47, 267] on div "category" at bounding box center [55, 270] width 65 height 12
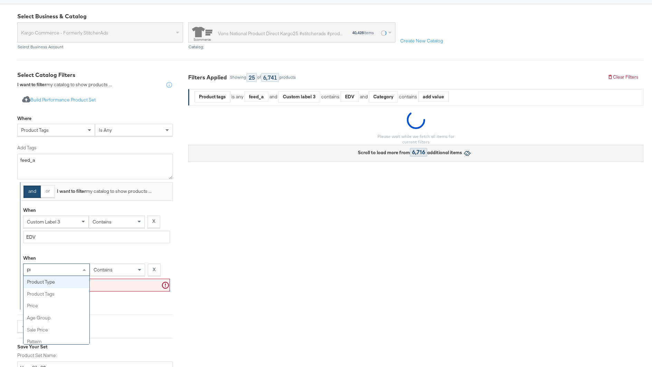
type input "pri"
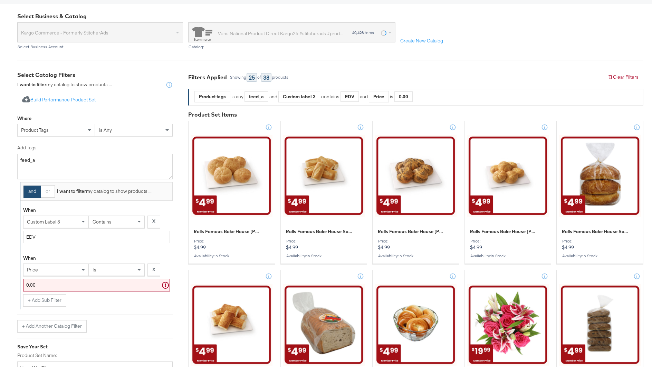
click at [103, 271] on div "is" at bounding box center [116, 270] width 55 height 12
click at [80, 287] on input "0.00" at bounding box center [96, 285] width 147 height 13
type input "10.00"
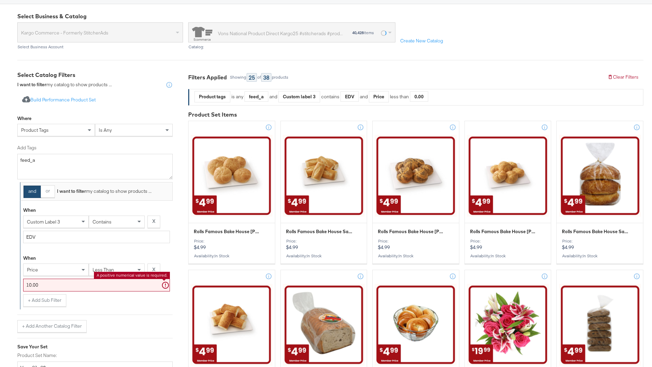
click at [92, 302] on div "+ Add Sub Filter" at bounding box center [96, 301] width 147 height 12
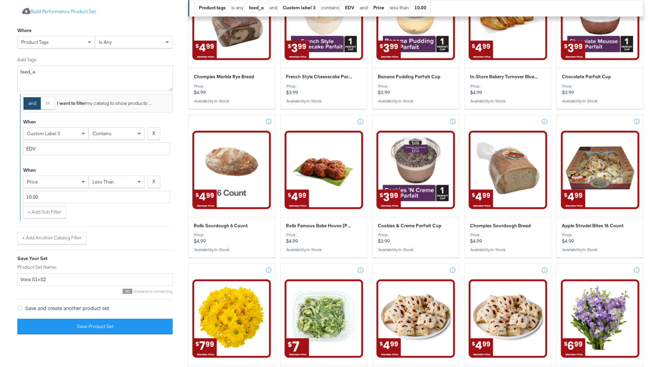
scroll to position [515, 0]
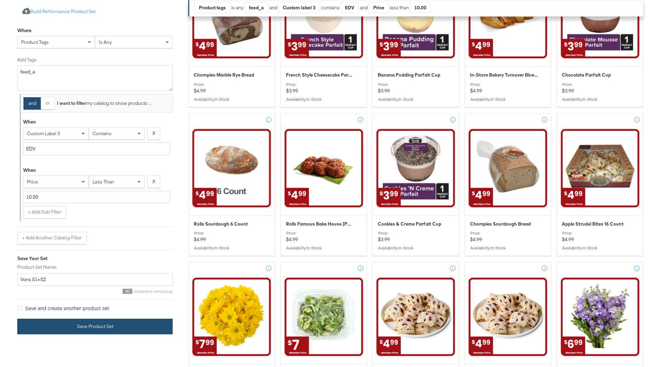
click at [80, 327] on button "Save Product Set" at bounding box center [94, 327] width 155 height 16
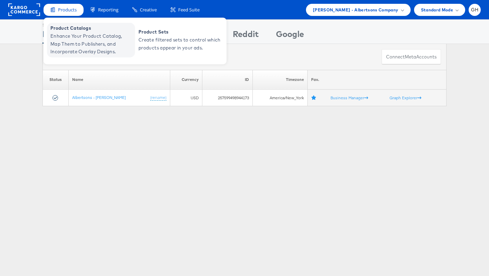
click at [77, 29] on span "Product Catalogs" at bounding box center [91, 28] width 83 height 8
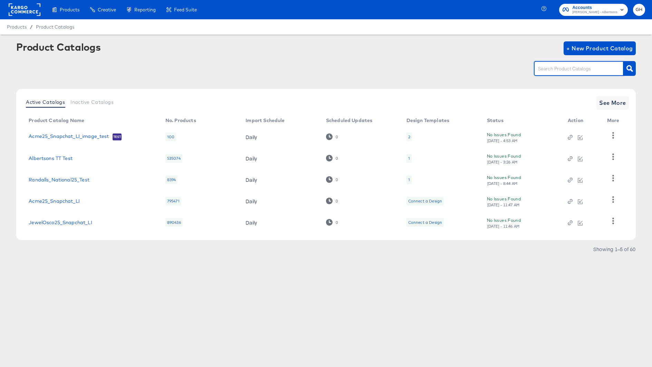
click at [552, 67] on input "text" at bounding box center [574, 69] width 74 height 8
type input "shaw"
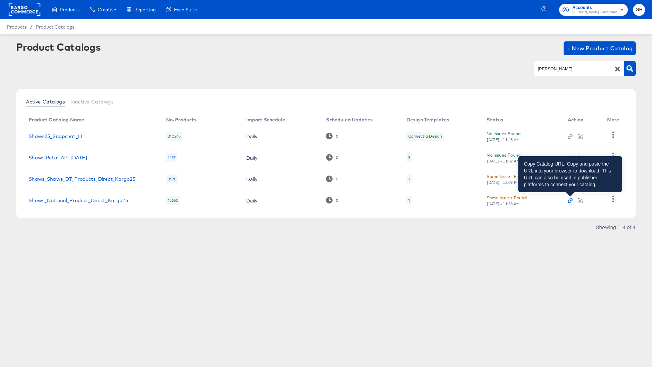
click at [571, 200] on icon "button" at bounding box center [570, 201] width 5 height 5
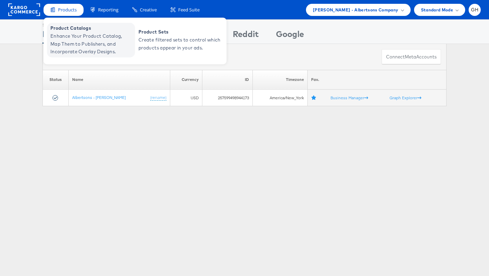
click at [68, 36] on span "Enhance Your Product Catalog, Map Them to Publishers, and Incorporate Overlay D…" at bounding box center [91, 43] width 83 height 23
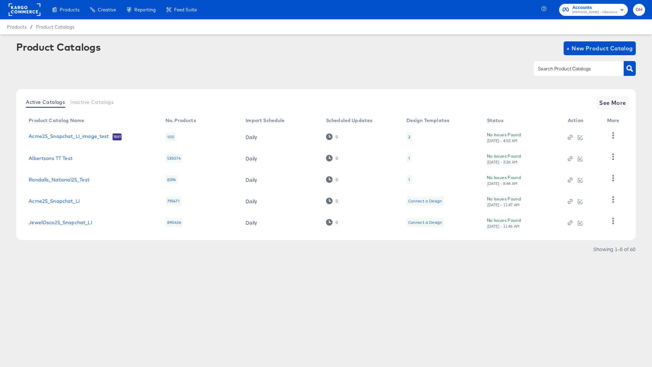
click at [549, 68] on input "text" at bounding box center [574, 69] width 74 height 8
type input "snapchat"
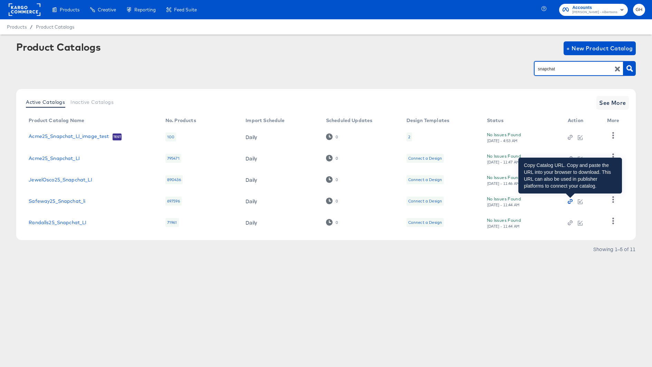
click at [569, 201] on icon "button" at bounding box center [570, 201] width 5 height 5
